Goal: Information Seeking & Learning: Understand process/instructions

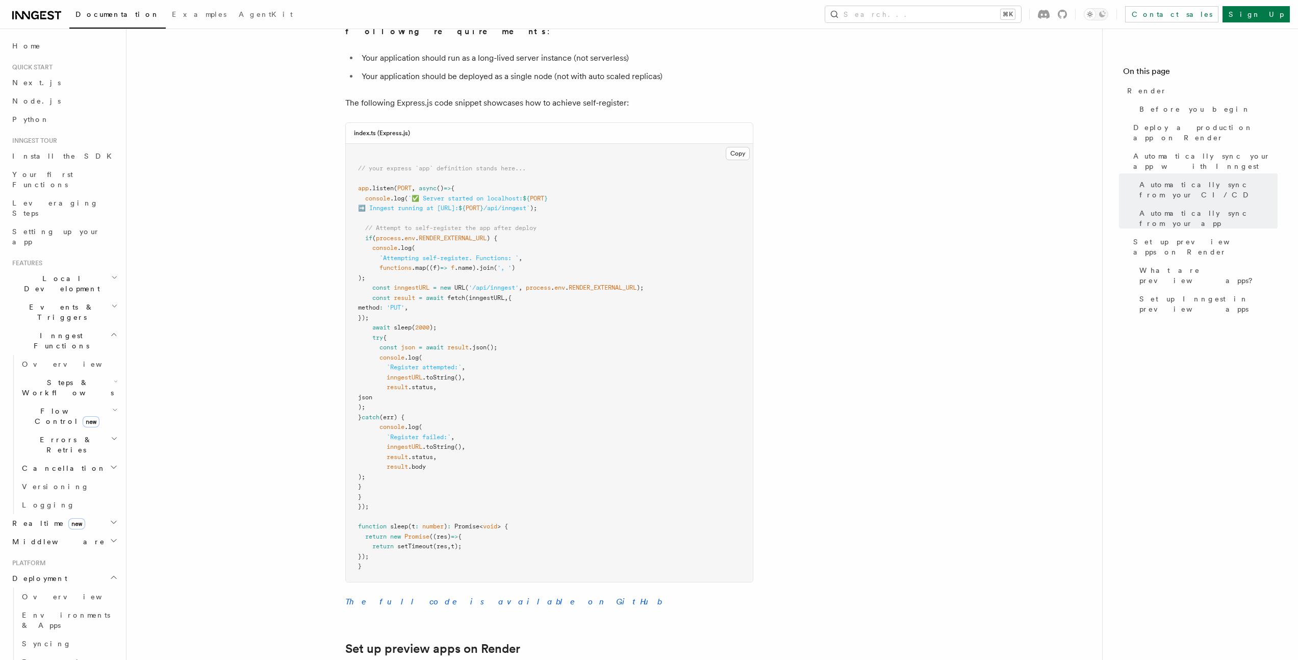
scroll to position [306, 0]
click at [314, 282] on article "Platform Deployment Cloud Providers Setup Render Render lets you easily deploy …" at bounding box center [614, 208] width 943 height 2424
click at [292, 201] on article "Platform Deployment Cloud Providers Setup Render Render lets you easily deploy …" at bounding box center [614, 208] width 943 height 2424
click at [298, 282] on article "Platform Deployment Cloud Providers Setup Render Render lets you easily deploy …" at bounding box center [614, 208] width 943 height 2424
click at [299, 235] on article "Platform Deployment Cloud Providers Setup Render Render lets you easily deploy …" at bounding box center [614, 208] width 943 height 2424
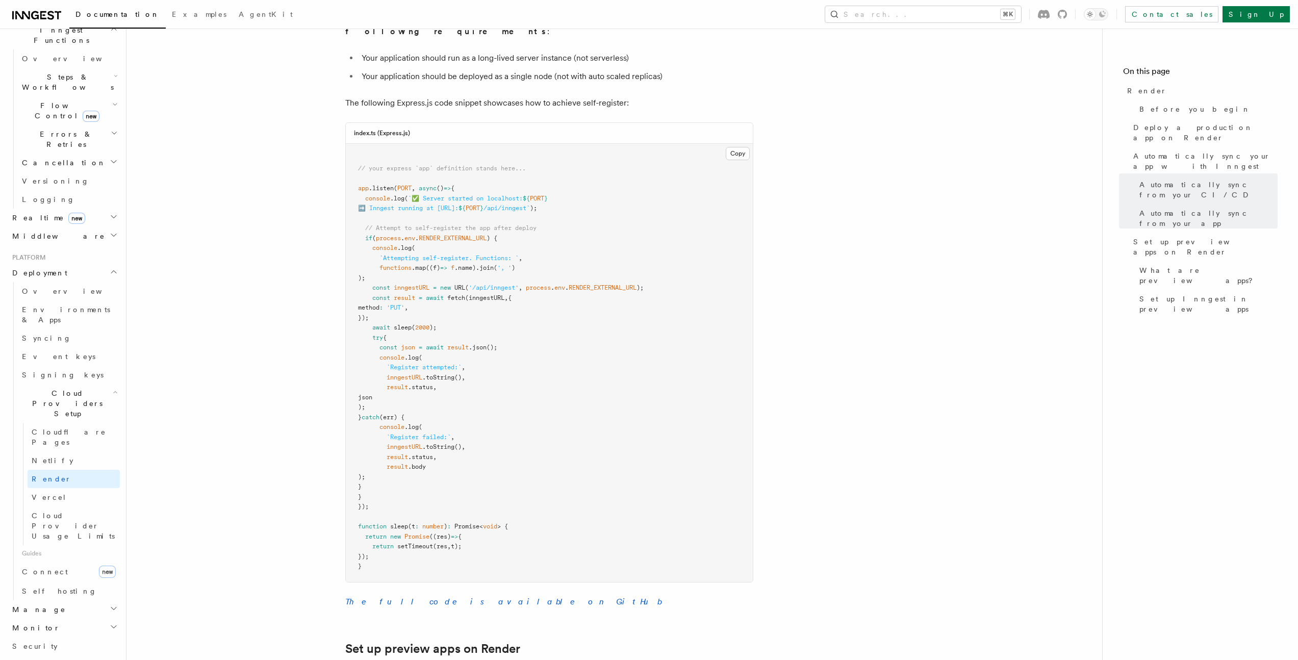
click at [333, 253] on article "Platform Deployment Cloud Providers Setup Render Render lets you easily deploy …" at bounding box center [614, 208] width 943 height 2424
click at [298, 327] on article "Platform Deployment Cloud Providers Setup Render Render lets you easily deploy …" at bounding box center [614, 208] width 943 height 2424
click at [327, 288] on article "Platform Deployment Cloud Providers Setup Render Render lets you easily deploy …" at bounding box center [614, 208] width 943 height 2424
click at [366, 245] on pre "// your express `app` definition stands here... app .listen ( PORT , async () =…" at bounding box center [549, 363] width 407 height 438
click at [368, 255] on span at bounding box center [368, 258] width 21 height 7
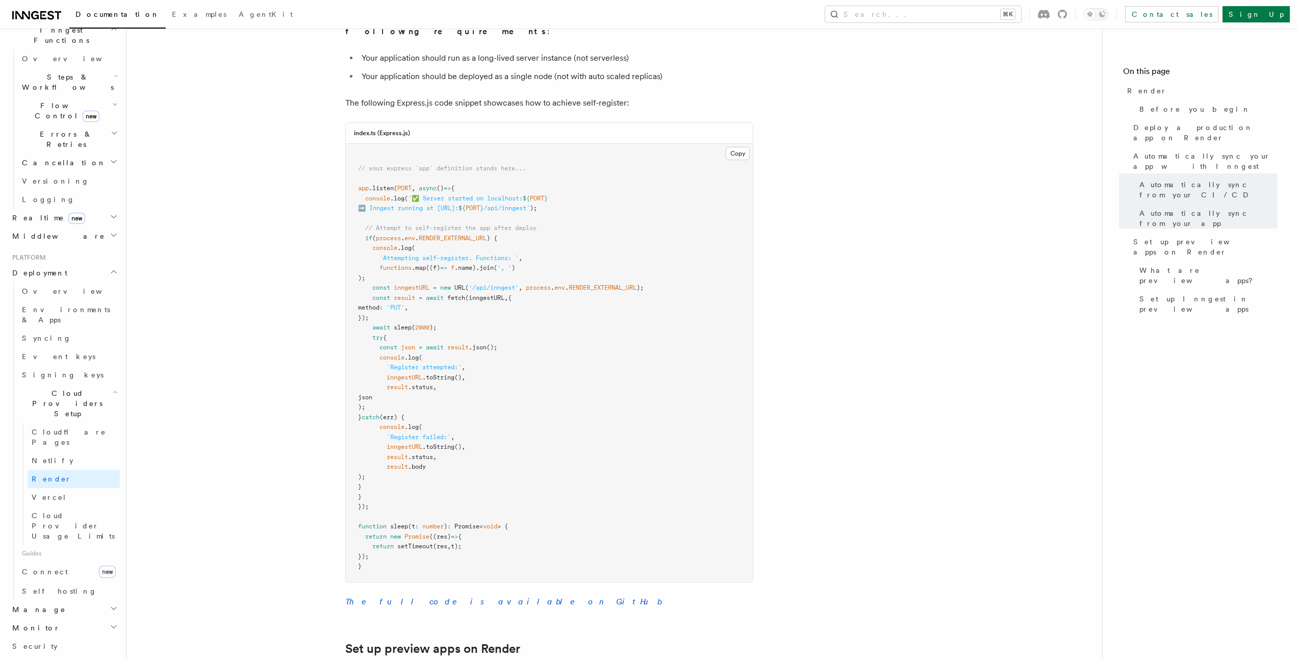
drag, startPoint x: 368, startPoint y: 220, endPoint x: 550, endPoint y: 457, distance: 298.8
click at [563, 457] on pre "// your express `app` definition stands here... app .listen ( PORT , async () =…" at bounding box center [549, 363] width 407 height 438
click at [457, 457] on pre "// your express `app` definition stands here... app .listen ( PORT , async () =…" at bounding box center [549, 363] width 407 height 438
click at [403, 255] on span "`Attempting self-register. Functions: `" at bounding box center [449, 258] width 139 height 7
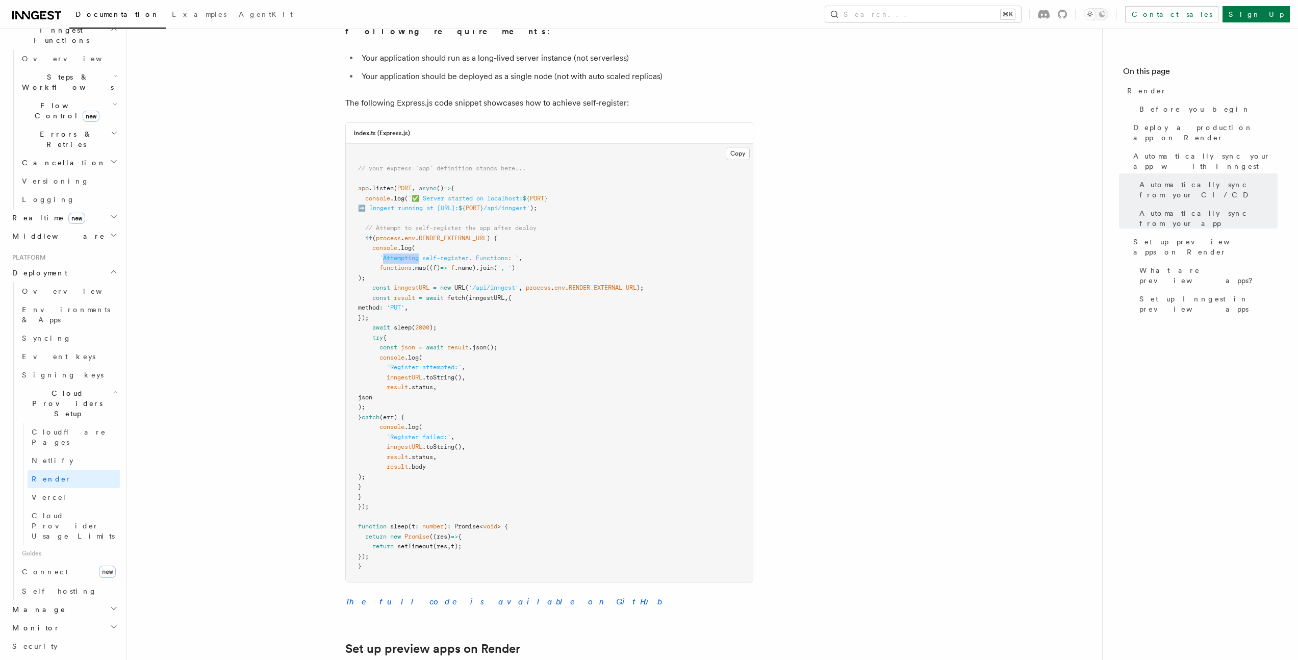
click at [419, 255] on span "`Attempting self-register. Functions: `" at bounding box center [449, 258] width 139 height 7
drag, startPoint x: 423, startPoint y: 231, endPoint x: 473, endPoint y: 231, distance: 50.0
click at [473, 255] on span "`Attempting self-register. Functions: `" at bounding box center [449, 258] width 139 height 7
copy span "self-register."
click at [574, 360] on pre "// your express `app` definition stands here... app .listen ( PORT , async () =…" at bounding box center [549, 363] width 407 height 438
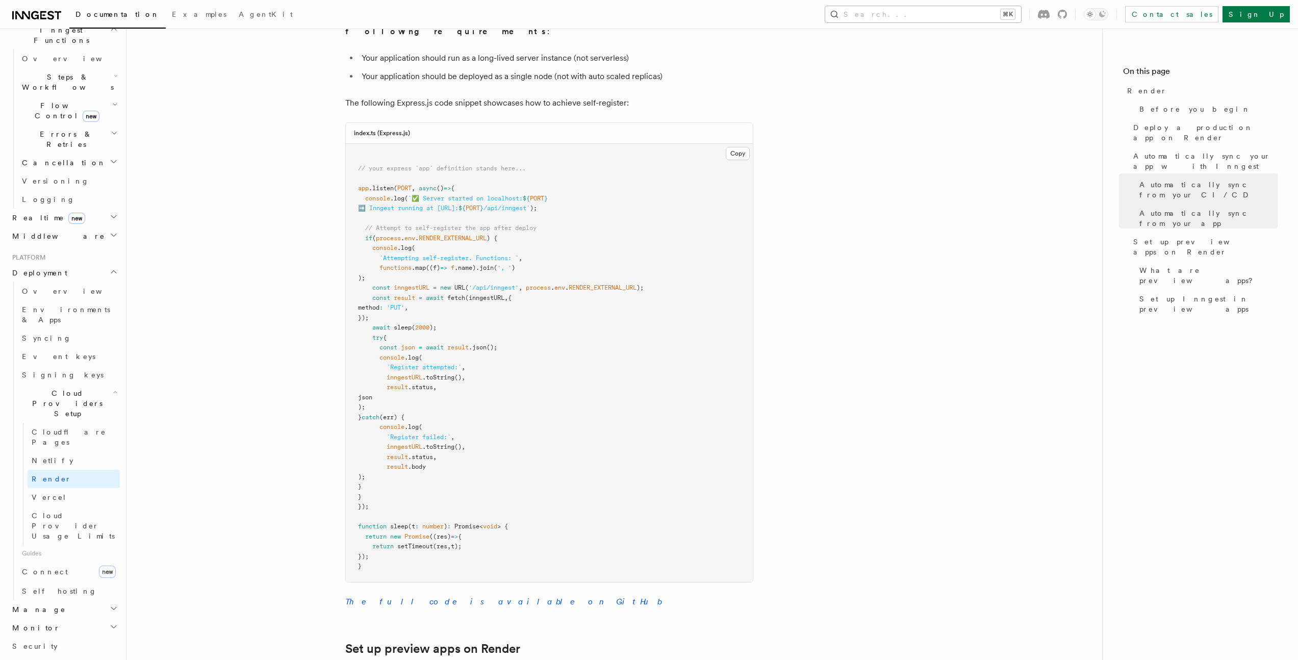
click at [980, 16] on button "Search... ⌘K" at bounding box center [923, 14] width 196 height 16
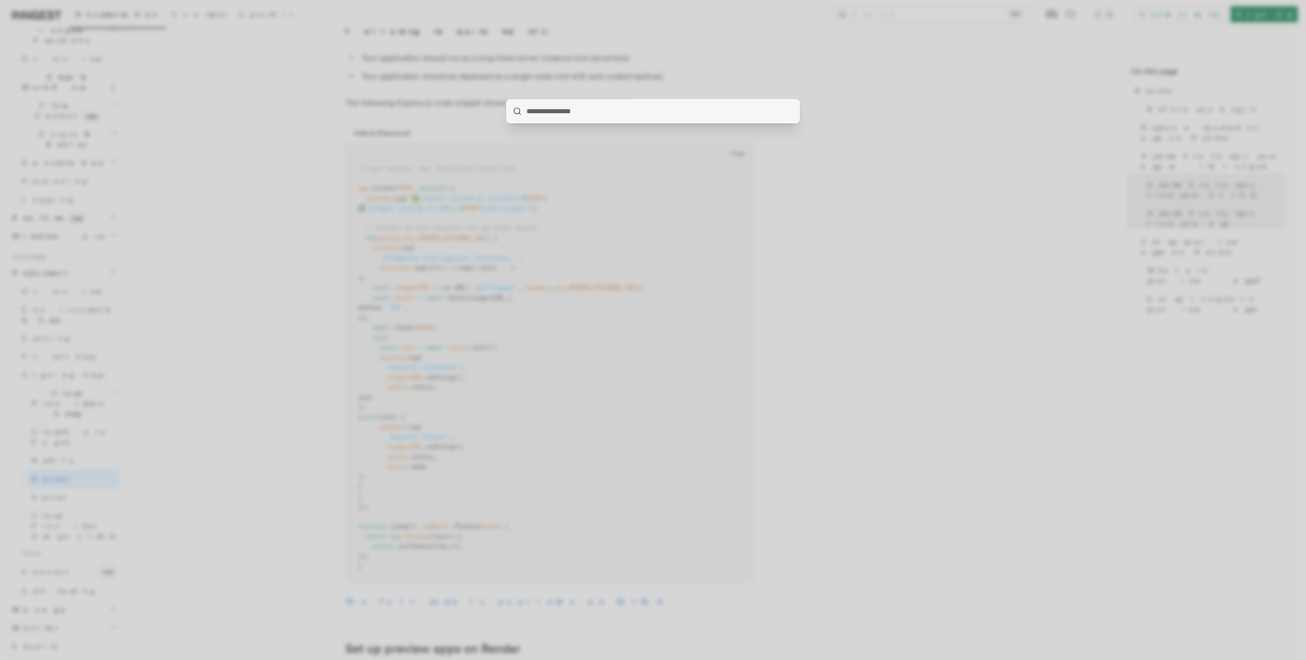
type input "**********"
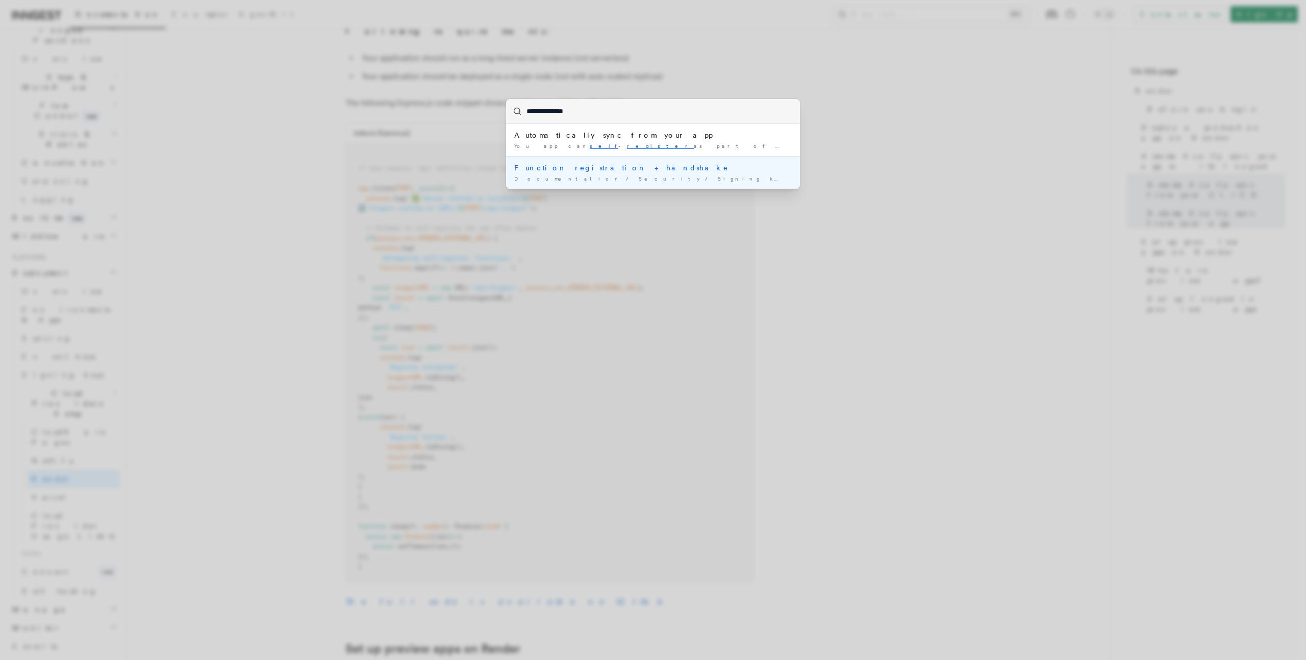
click at [618, 155] on li "Automatically sync from your app You app can self - register as part of its sta…" at bounding box center [653, 140] width 294 height 32
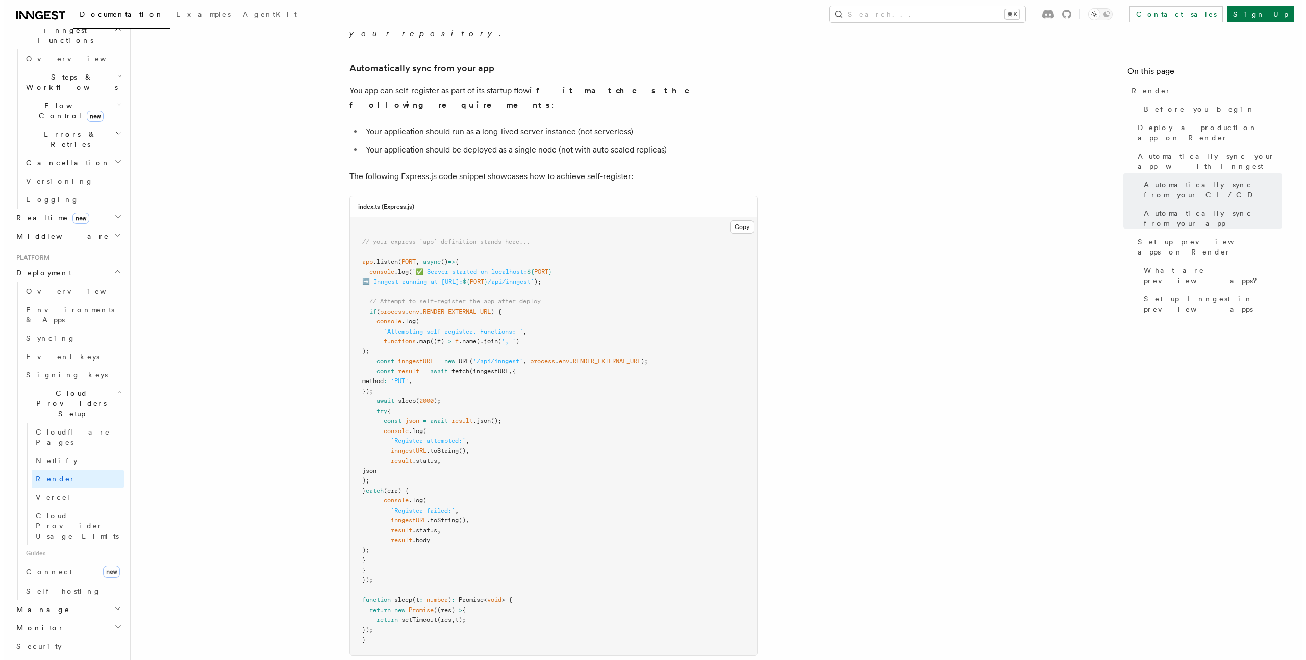
scroll to position [974, 0]
click at [312, 314] on article "Platform Deployment Cloud Providers Setup Render Render lets you easily deploy …" at bounding box center [614, 283] width 943 height 2424
click at [307, 293] on article "Platform Deployment Cloud Providers Setup Render Render lets you easily deploy …" at bounding box center [614, 283] width 943 height 2424
click at [972, 12] on button "Search... ⌘K" at bounding box center [923, 14] width 196 height 16
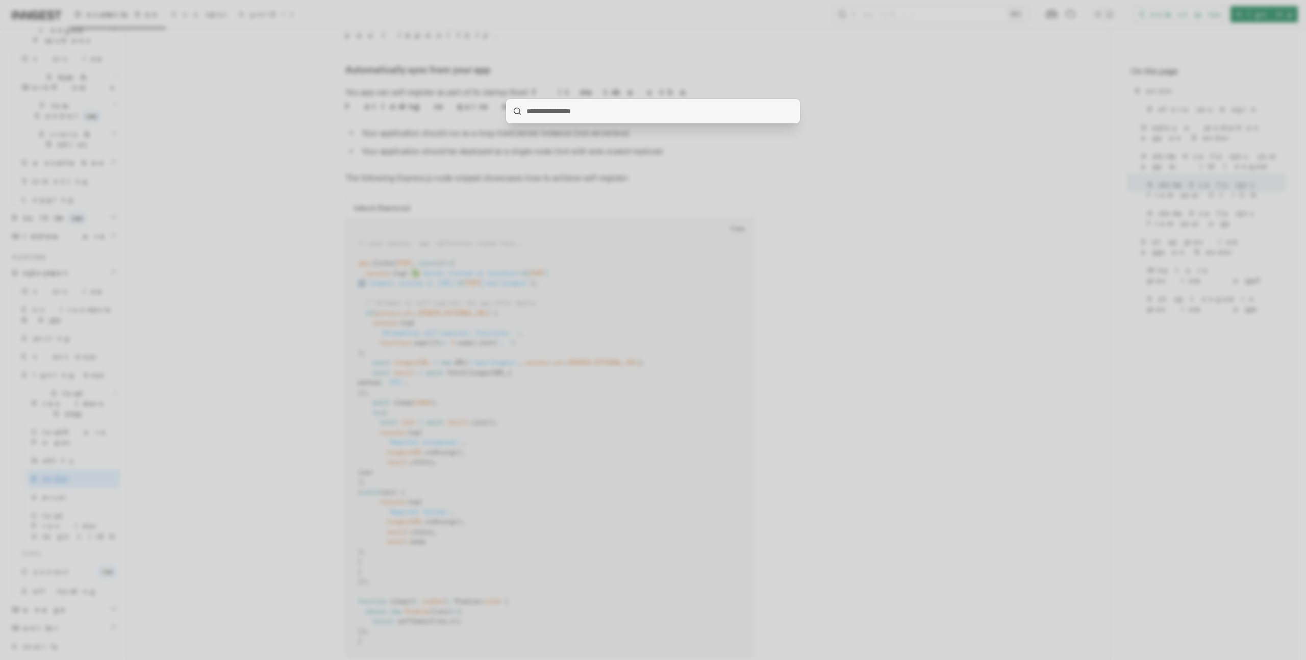
type input "**********"
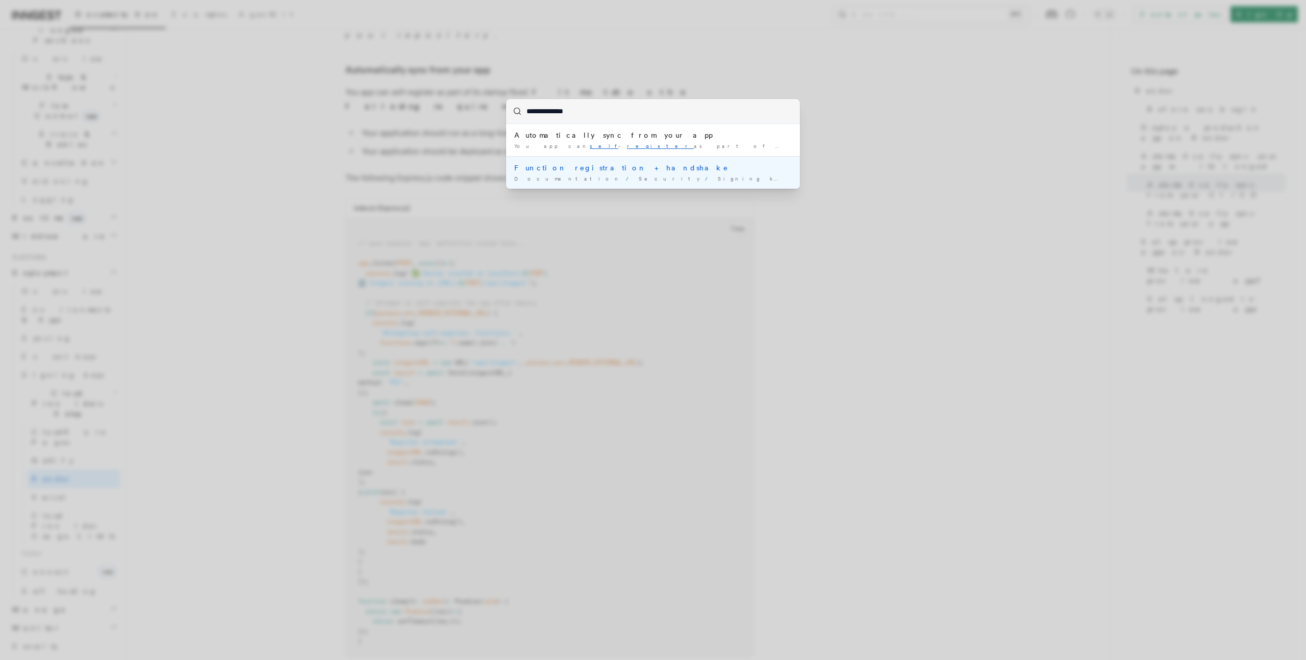
click at [718, 181] on span "Signing keys and SDK security" at bounding box center [828, 179] width 220 height 6
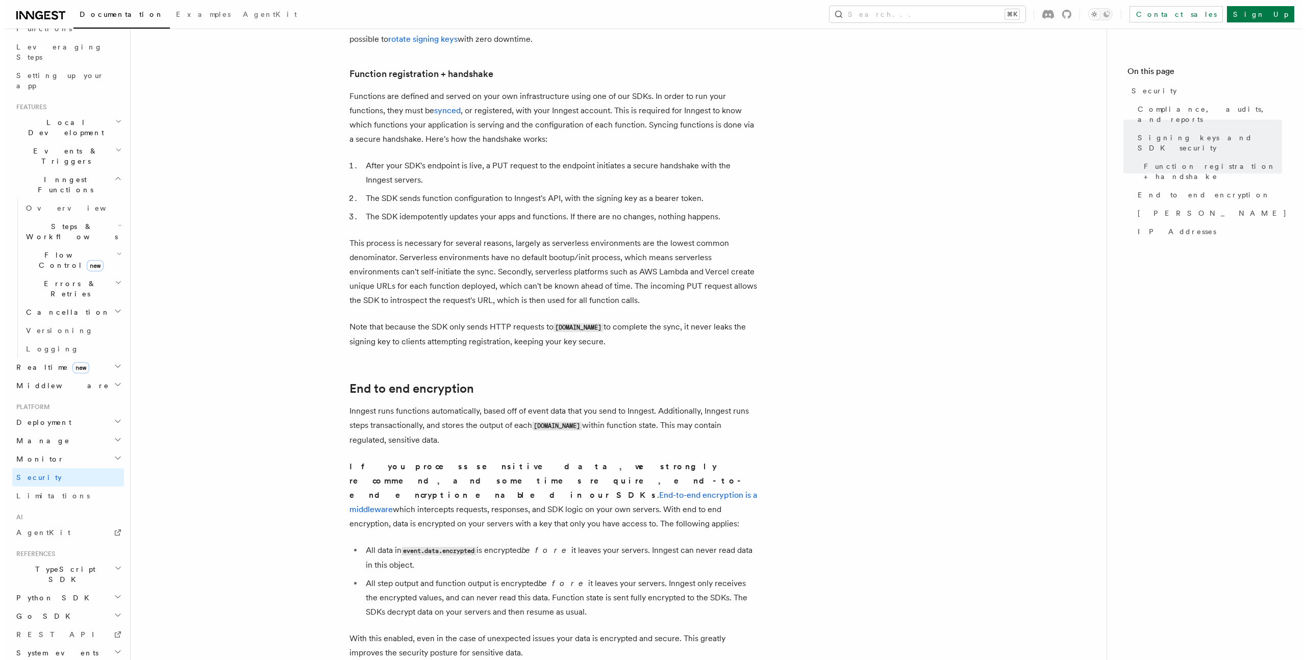
scroll to position [473, 0]
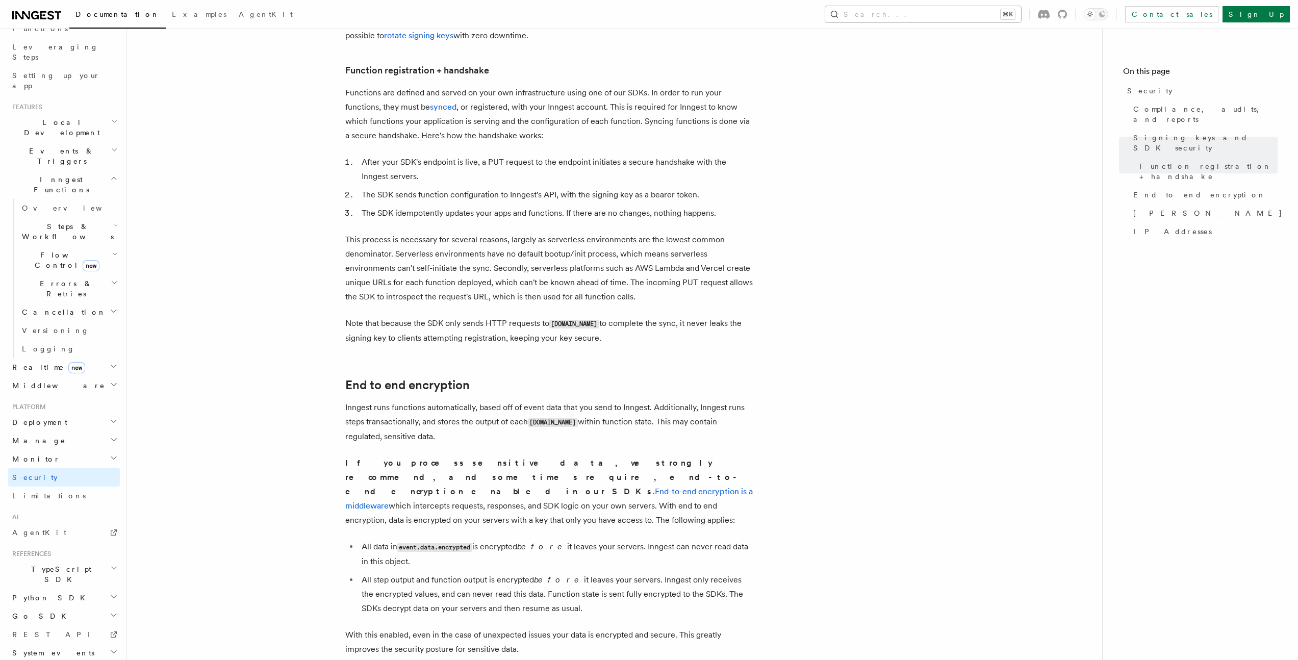
click at [975, 15] on button "Search... ⌘K" at bounding box center [923, 14] width 196 height 16
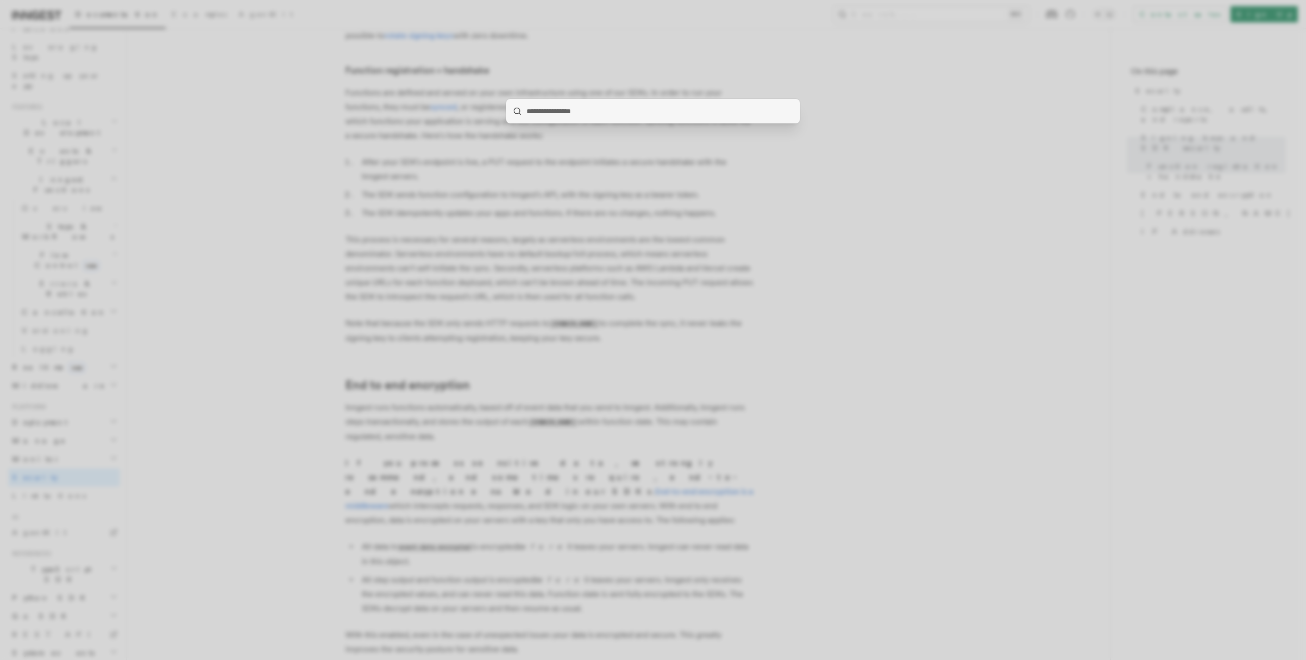
type input "**********"
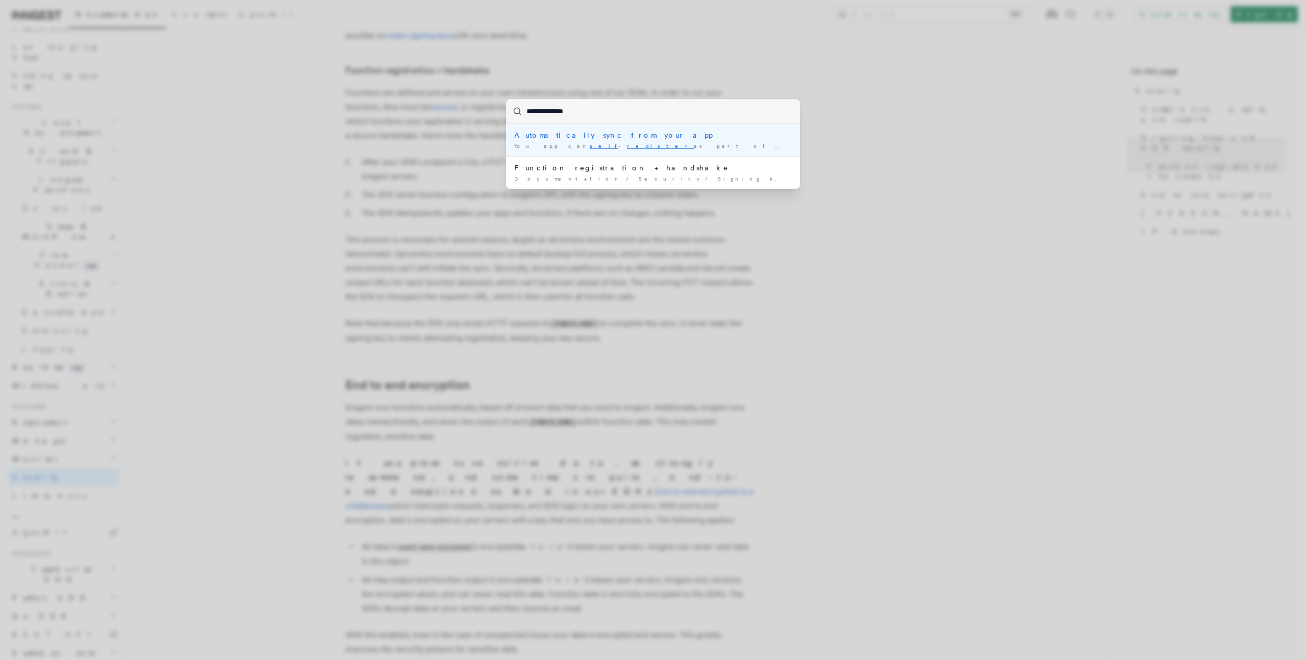
click at [647, 145] on div "You app can self - register as part of its startup …" at bounding box center [653, 146] width 278 height 8
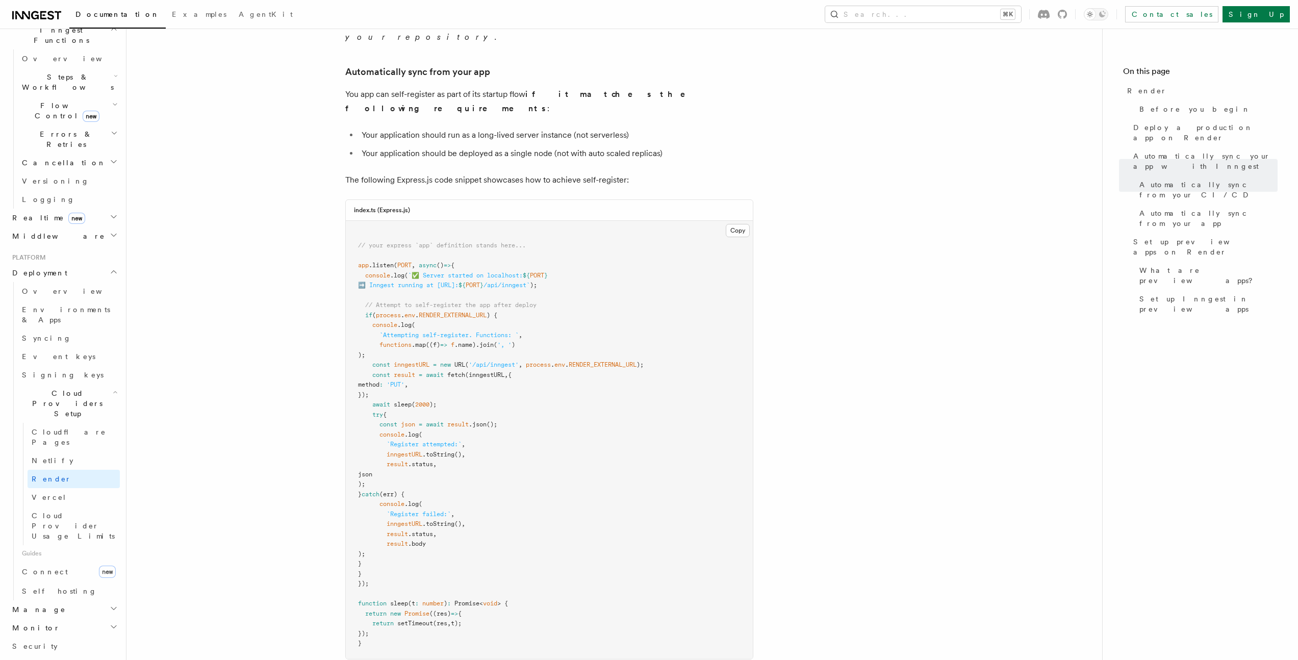
scroll to position [974, 0]
click at [574, 394] on pre "// your express `app` definition stands here... app .listen ( PORT , async () =…" at bounding box center [549, 438] width 407 height 438
click at [620, 310] on pre "// your express `app` definition stands here... app .listen ( PORT , async () =…" at bounding box center [549, 438] width 407 height 438
click at [625, 290] on pre "// your express `app` definition stands here... app .listen ( PORT , async () =…" at bounding box center [549, 438] width 407 height 438
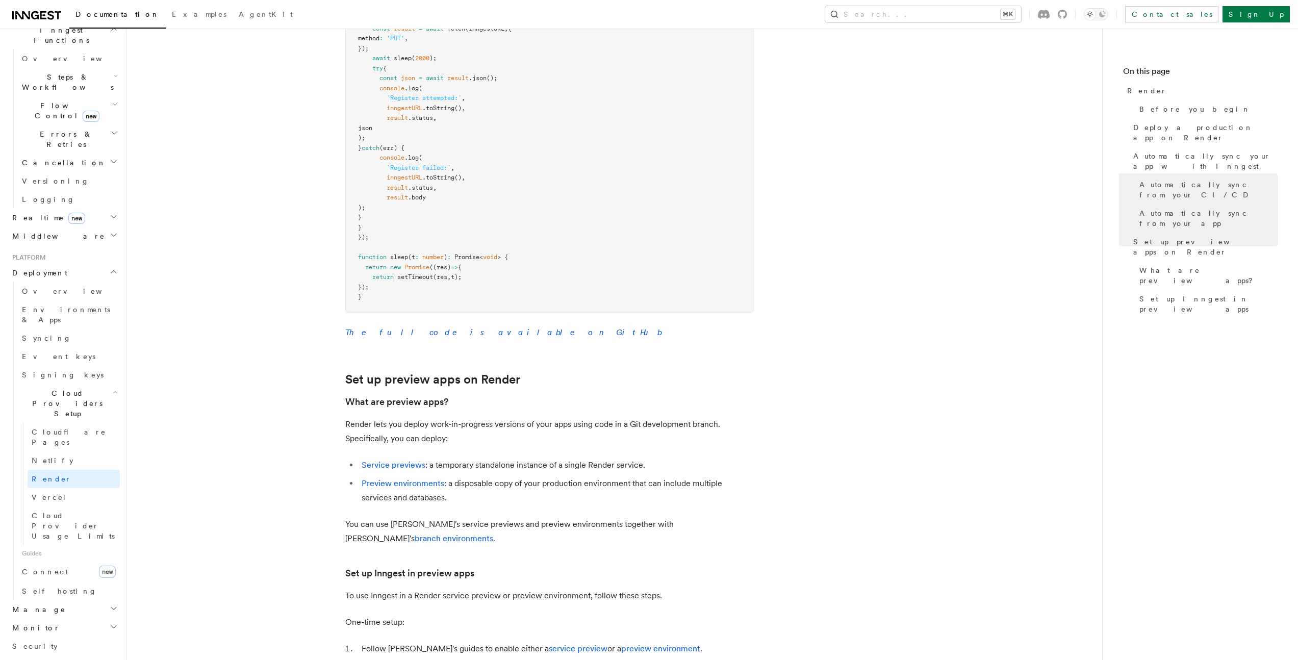
click at [619, 278] on pre "// your express `app` definition stands here... app .listen ( PORT , async () =…" at bounding box center [549, 93] width 407 height 438
click at [647, 244] on pre "// your express `app` definition stands here... app .listen ( PORT , async () =…" at bounding box center [549, 93] width 407 height 438
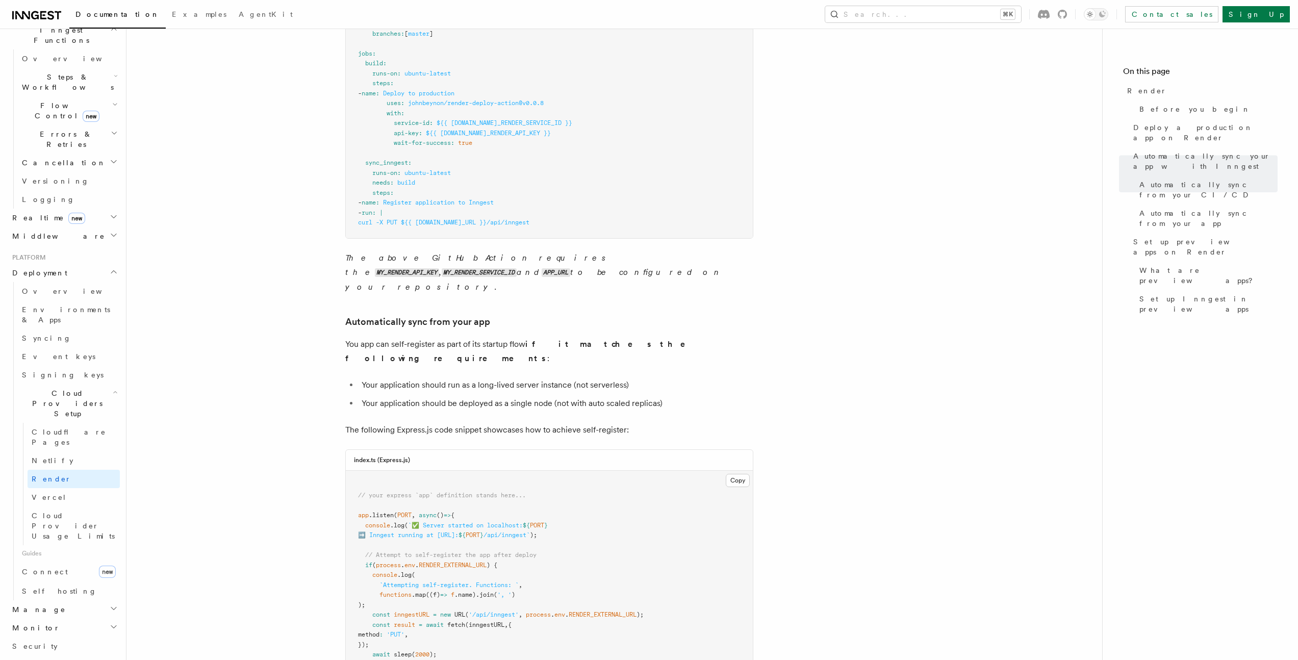
scroll to position [1043, 0]
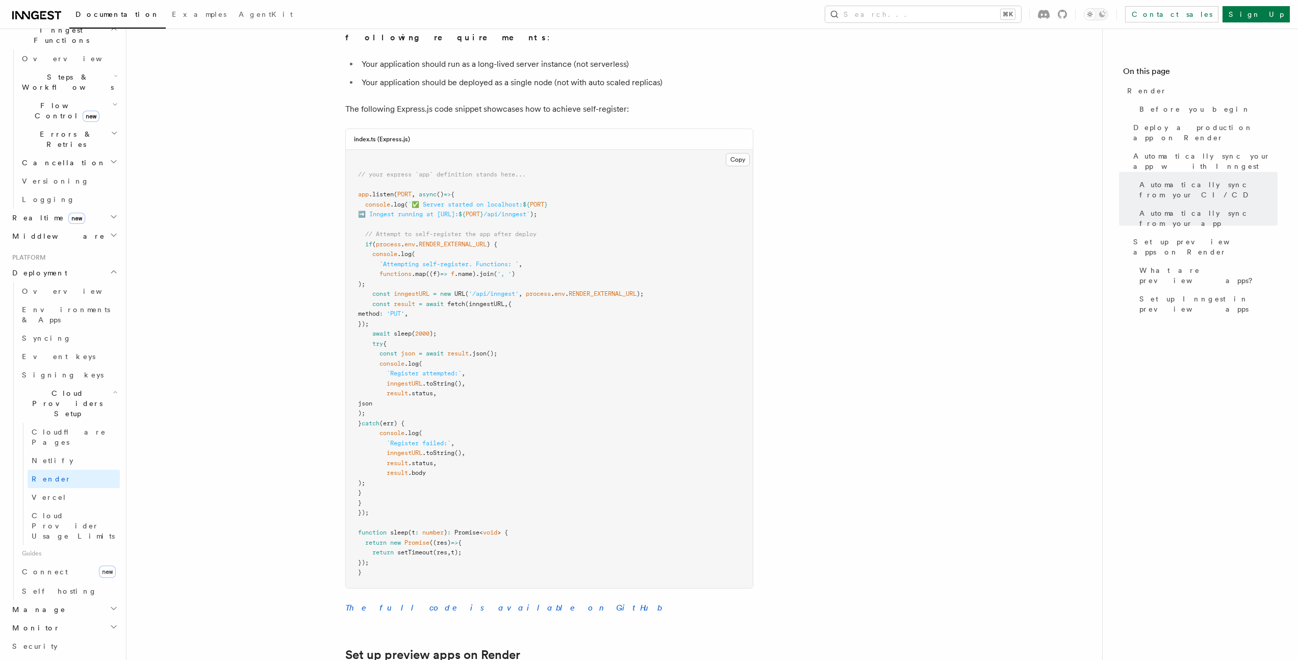
click at [605, 383] on pre "// your express `app` definition stands here... app .listen ( PORT , async () =…" at bounding box center [549, 369] width 407 height 438
click at [604, 384] on pre "// your express `app` definition stands here... app .listen ( PORT , async () =…" at bounding box center [549, 369] width 407 height 438
click at [590, 350] on pre "// your express `app` definition stands here... app .listen ( PORT , async () =…" at bounding box center [549, 369] width 407 height 438
click at [636, 278] on pre "// your express `app` definition stands here... app .listen ( PORT , async () =…" at bounding box center [549, 369] width 407 height 438
click at [542, 279] on pre "// your express `app` definition stands here... app .listen ( PORT , async () =…" at bounding box center [549, 369] width 407 height 438
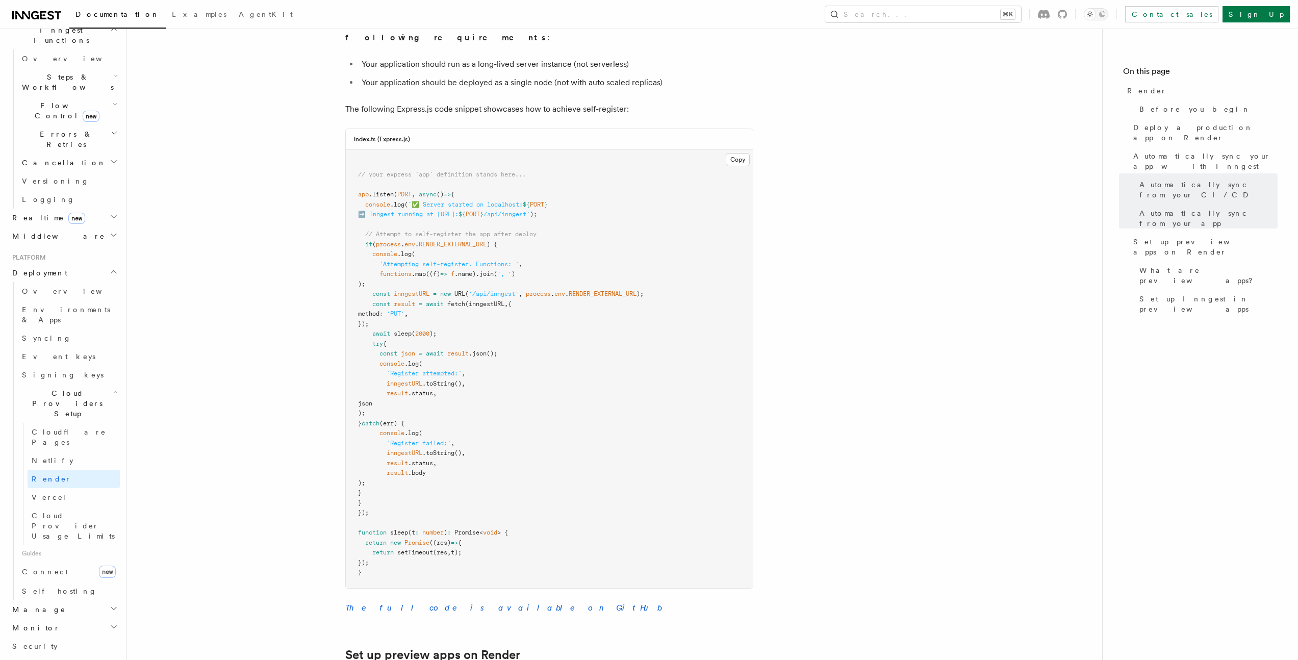
click at [484, 304] on pre "// your express `app` definition stands here... app .listen ( PORT , async () =…" at bounding box center [549, 369] width 407 height 438
click at [498, 290] on pre "// your express `app` definition stands here... app .listen ( PORT , async () =…" at bounding box center [549, 369] width 407 height 438
click at [497, 291] on pre "// your express `app` definition stands here... app .listen ( PORT , async () =…" at bounding box center [549, 369] width 407 height 438
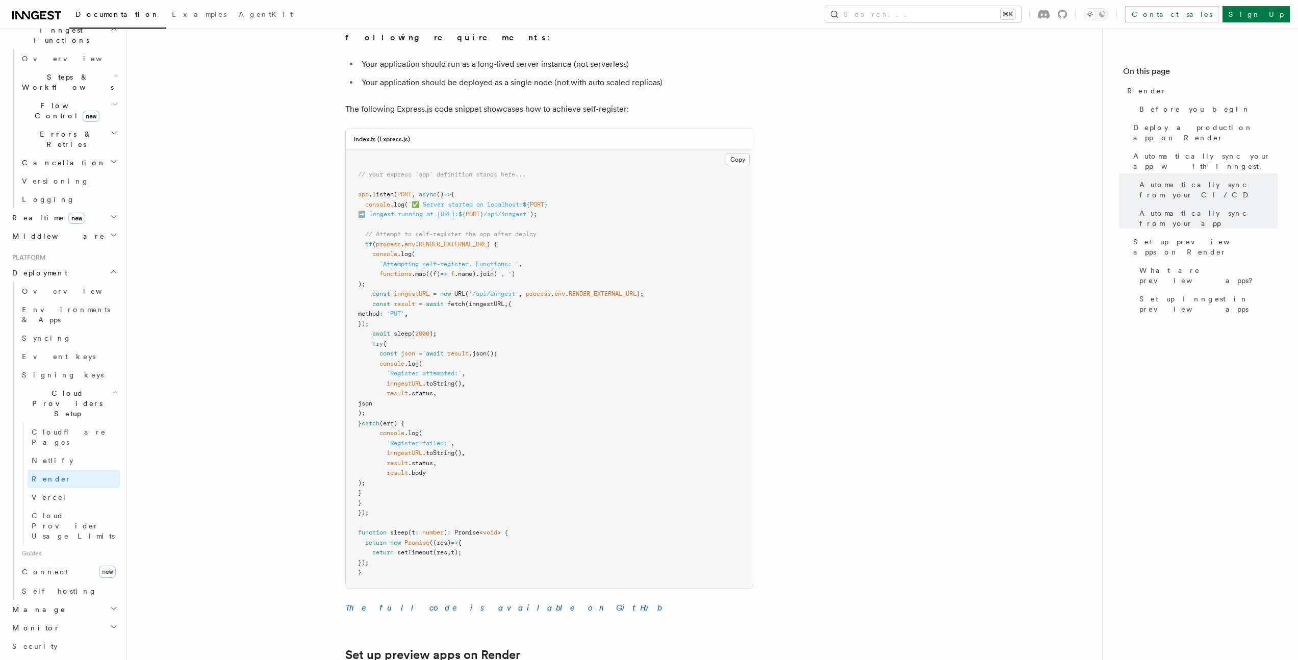
click at [482, 305] on pre "// your express `app` definition stands here... app .listen ( PORT , async () =…" at bounding box center [549, 369] width 407 height 438
click at [482, 304] on pre "// your express `app` definition stands here... app .listen ( PORT , async () =…" at bounding box center [549, 369] width 407 height 438
click at [395, 468] on pre "// your express `app` definition stands here... app .listen ( PORT , async () =…" at bounding box center [549, 369] width 407 height 438
click at [396, 466] on pre "// your express `app` definition stands here... app .listen ( PORT , async () =…" at bounding box center [549, 369] width 407 height 438
click at [398, 464] on pre "// your express `app` definition stands here... app .listen ( PORT , async () =…" at bounding box center [549, 369] width 407 height 438
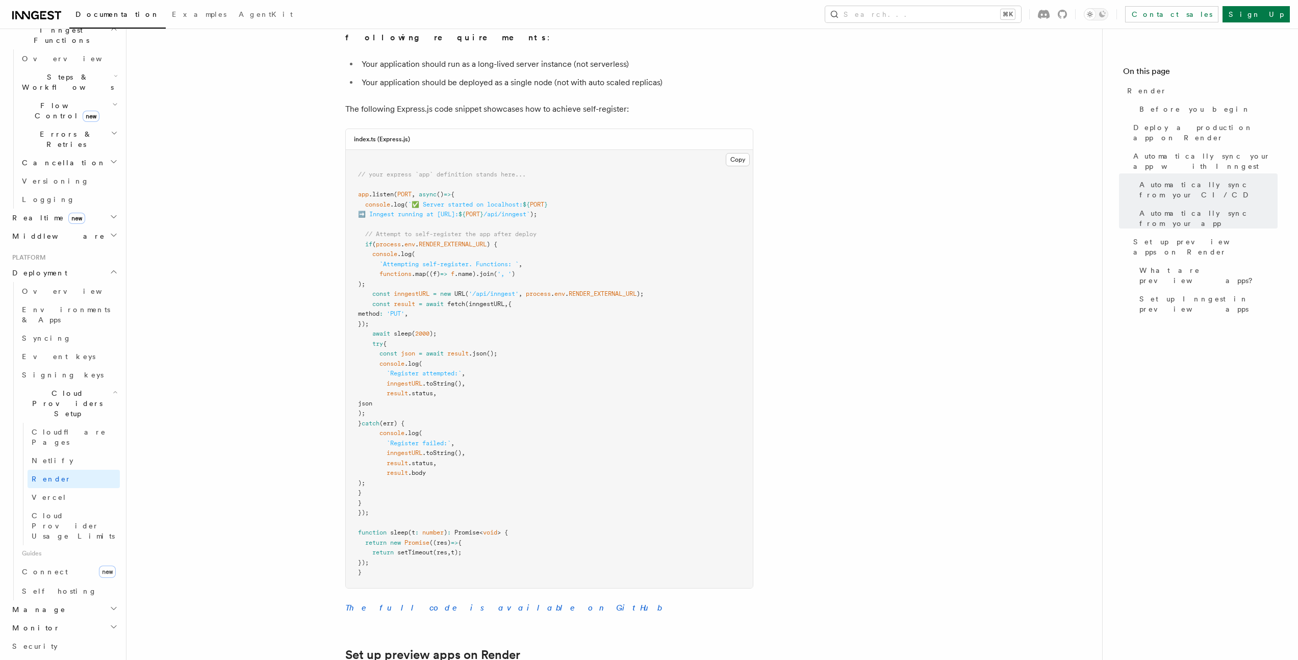
click at [398, 464] on pre "// your express `app` definition stands here... app .listen ( PORT , async () =…" at bounding box center [549, 369] width 407 height 438
click at [386, 488] on pre "// your express `app` definition stands here... app .listen ( PORT , async () =…" at bounding box center [549, 369] width 407 height 438
click at [390, 472] on pre "// your express `app` definition stands here... app .listen ( PORT , async () =…" at bounding box center [549, 369] width 407 height 438
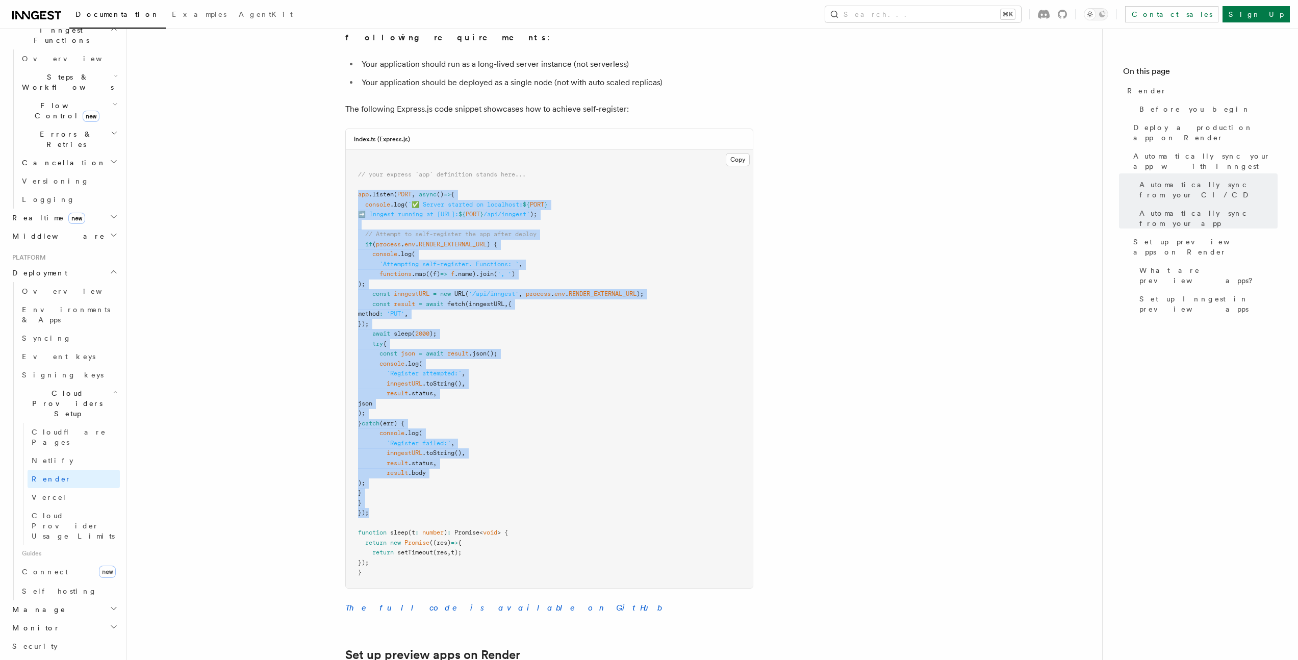
drag, startPoint x: 354, startPoint y: 166, endPoint x: 474, endPoint y: 485, distance: 341.3
click at [474, 485] on pre "// your express `app` definition stands here... app .listen ( PORT , async () =…" at bounding box center [549, 369] width 407 height 438
copy code "lor .ipsumd ( SITA , conse () => { adipisc .eli ( `✅ Seddoe tempori ut laboreet…"
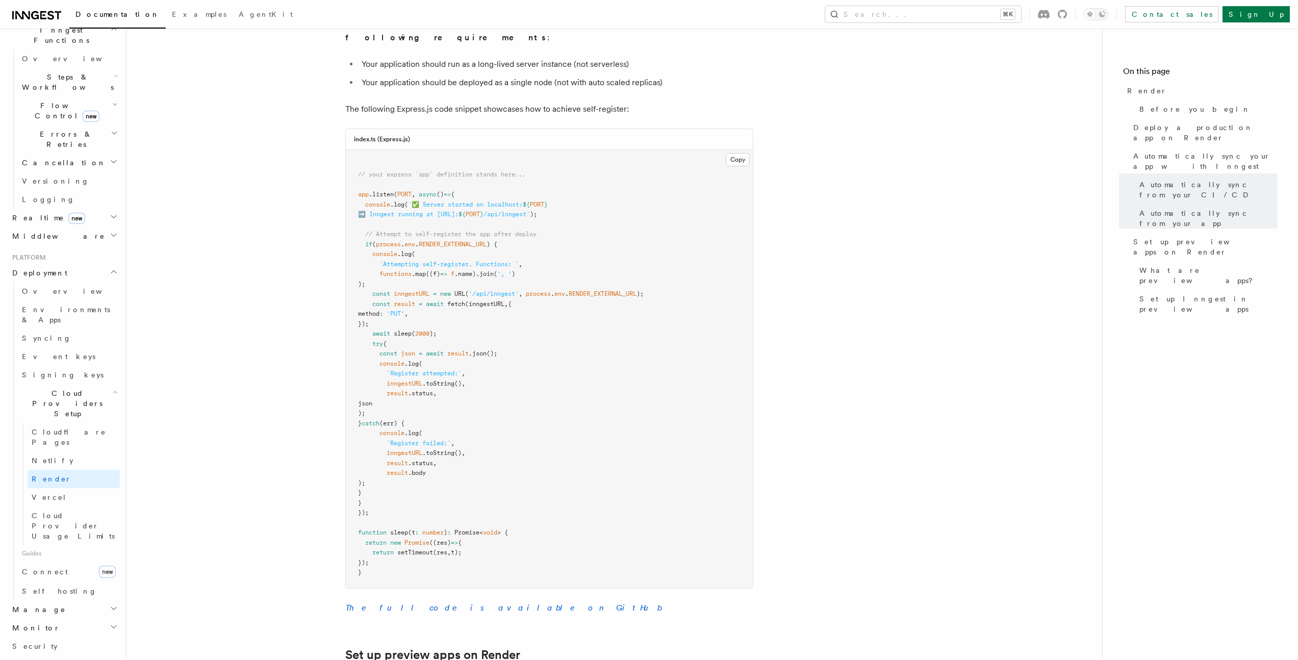
click at [579, 418] on pre "// your express `app` definition stands here... app .listen ( PORT , async () =…" at bounding box center [549, 369] width 407 height 438
